Goal: Find contact information: Find contact information

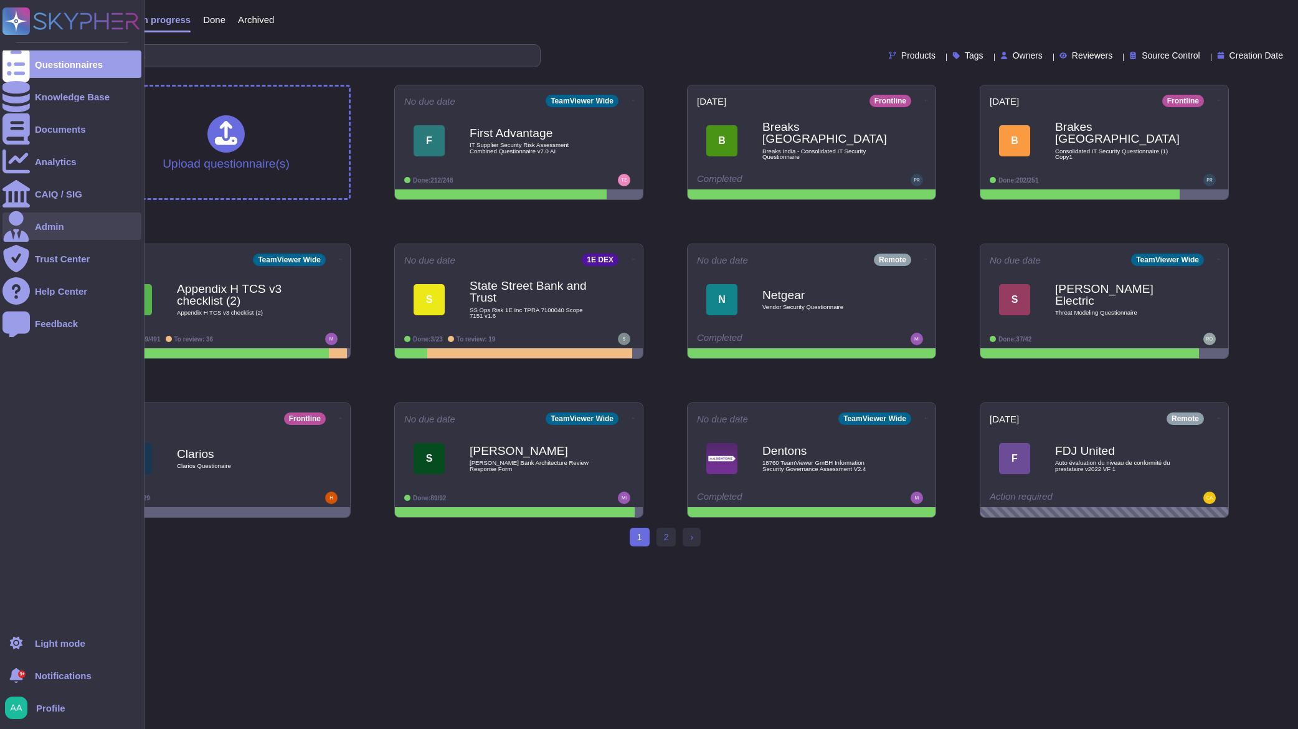
click at [22, 235] on div at bounding box center [15, 225] width 27 height 27
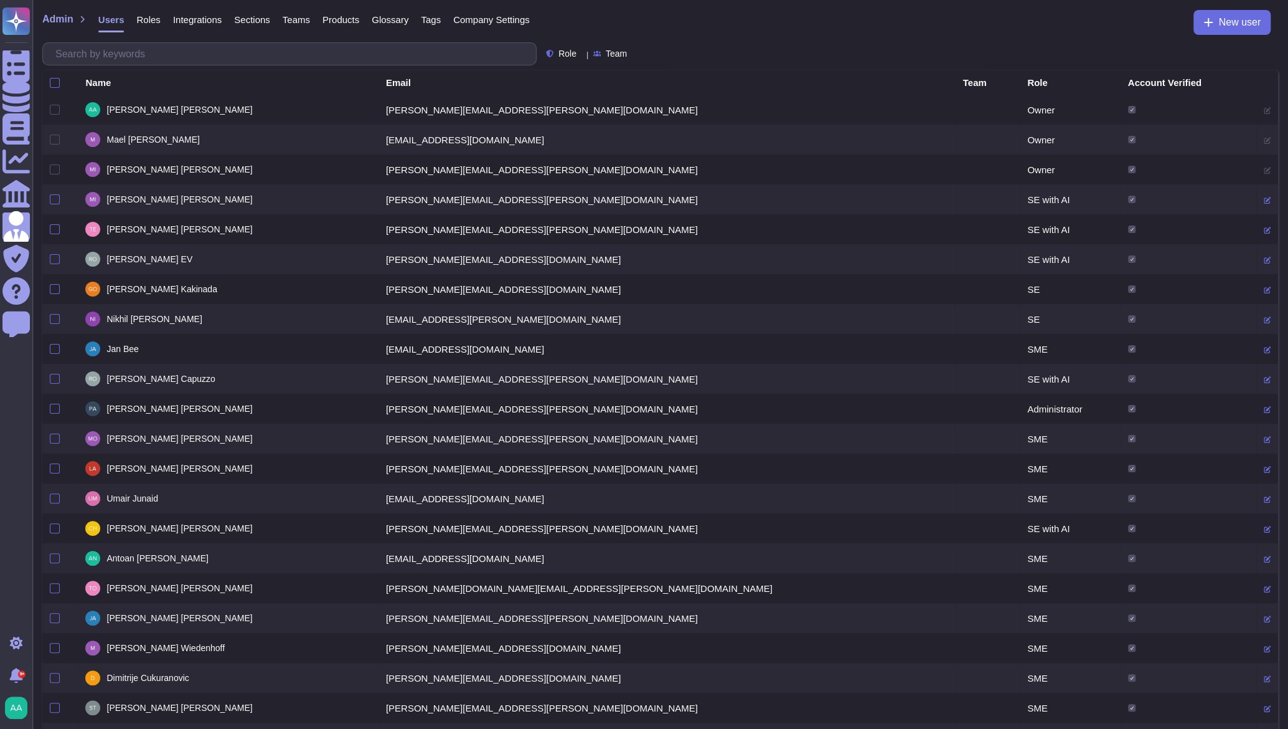
click at [132, 85] on div "Name" at bounding box center [227, 82] width 285 height 9
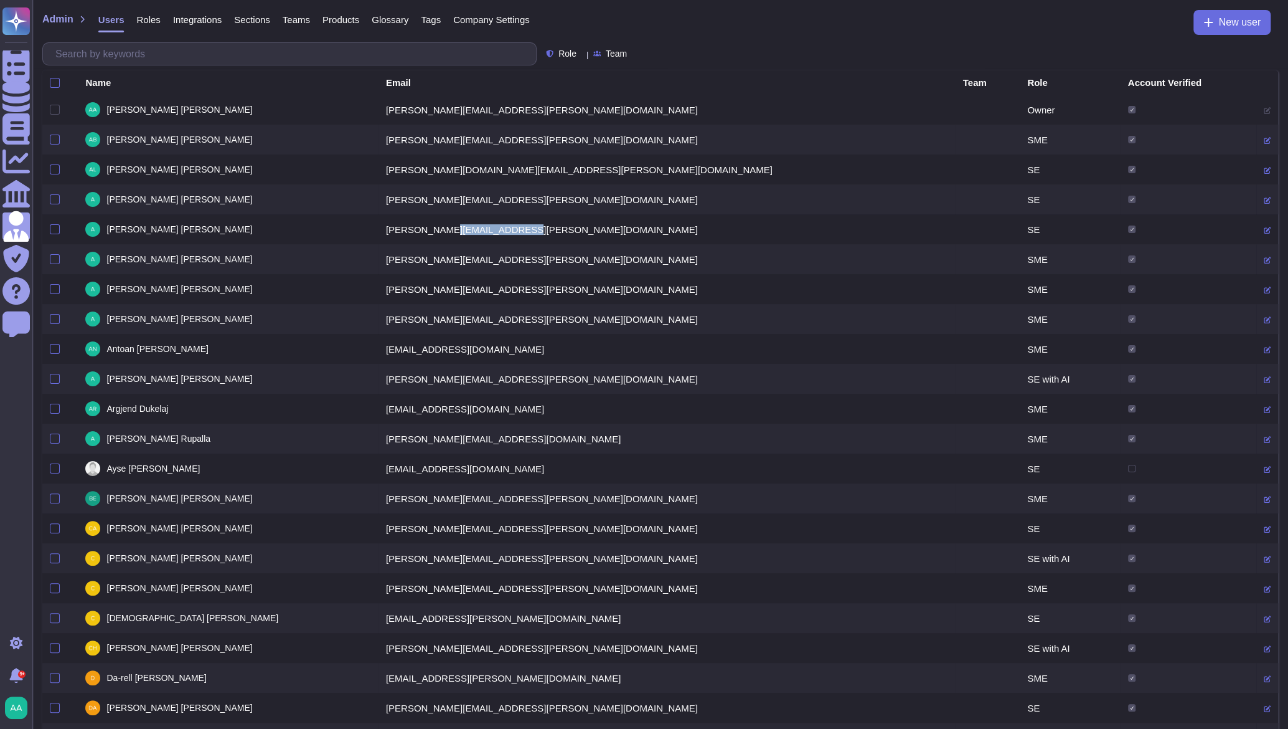
drag, startPoint x: 521, startPoint y: 236, endPoint x: 448, endPoint y: 229, distance: 73.2
click at [448, 229] on td "[PERSON_NAME][EMAIL_ADDRESS][PERSON_NAME][DOMAIN_NAME]" at bounding box center [667, 229] width 577 height 30
drag, startPoint x: 553, startPoint y: 232, endPoint x: 385, endPoint y: 236, distance: 167.5
click at [385, 236] on td "[PERSON_NAME][EMAIL_ADDRESS][PERSON_NAME][DOMAIN_NAME]" at bounding box center [667, 229] width 577 height 30
drag, startPoint x: 385, startPoint y: 236, endPoint x: 402, endPoint y: 232, distance: 17.2
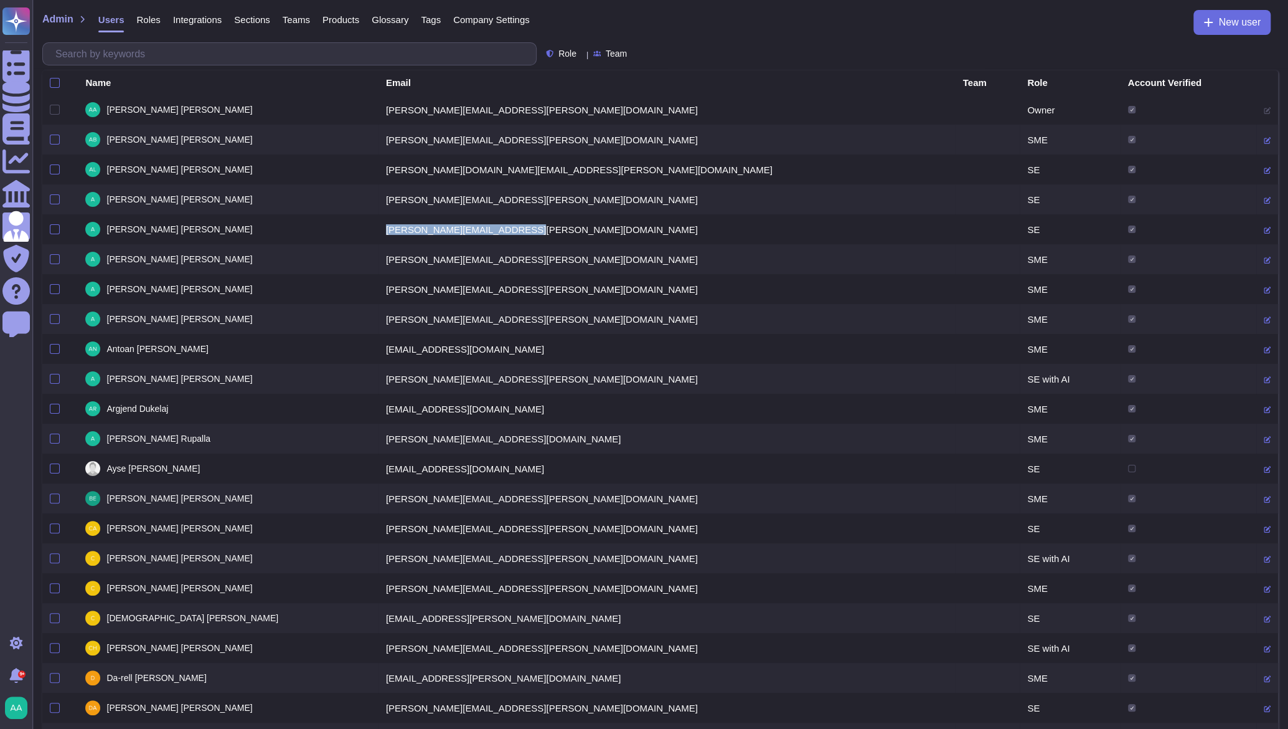
copy td "[PERSON_NAME][EMAIL_ADDRESS][PERSON_NAME][DOMAIN_NAME]"
